Goal: Find specific fact: Find specific fact

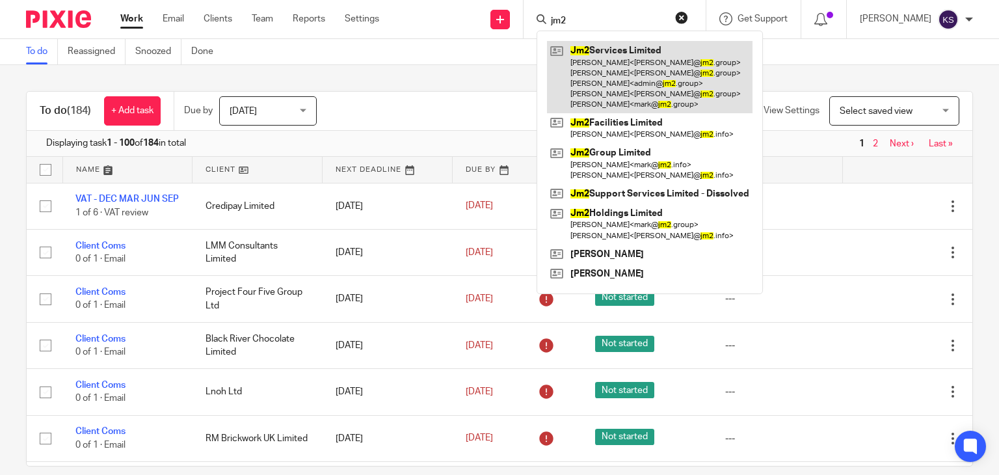
click at [628, 56] on link at bounding box center [650, 77] width 206 height 72
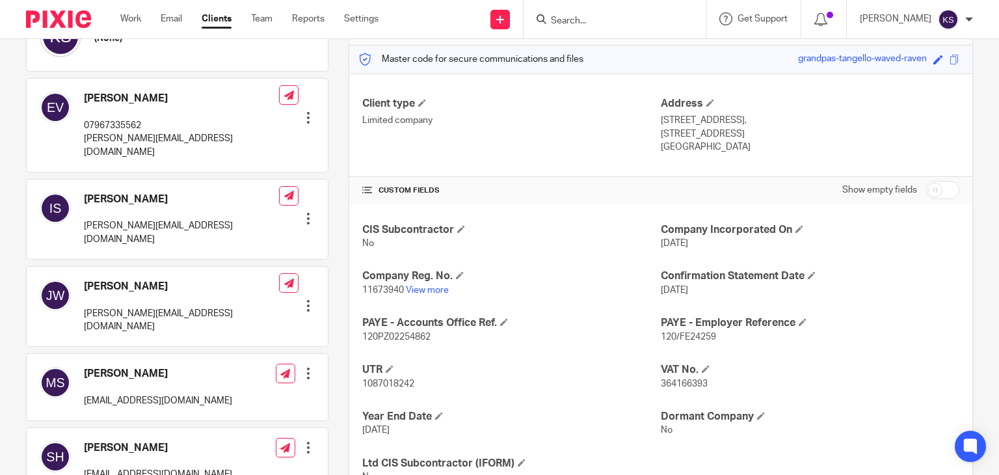
scroll to position [210, 0]
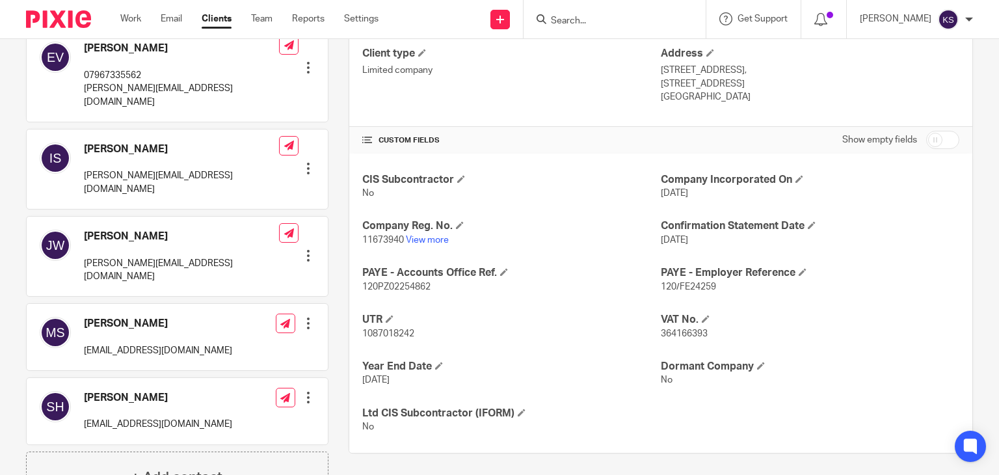
click at [672, 329] on span "364166393" at bounding box center [684, 333] width 47 height 9
copy span "364166393"
